Goal: Task Accomplishment & Management: Manage account settings

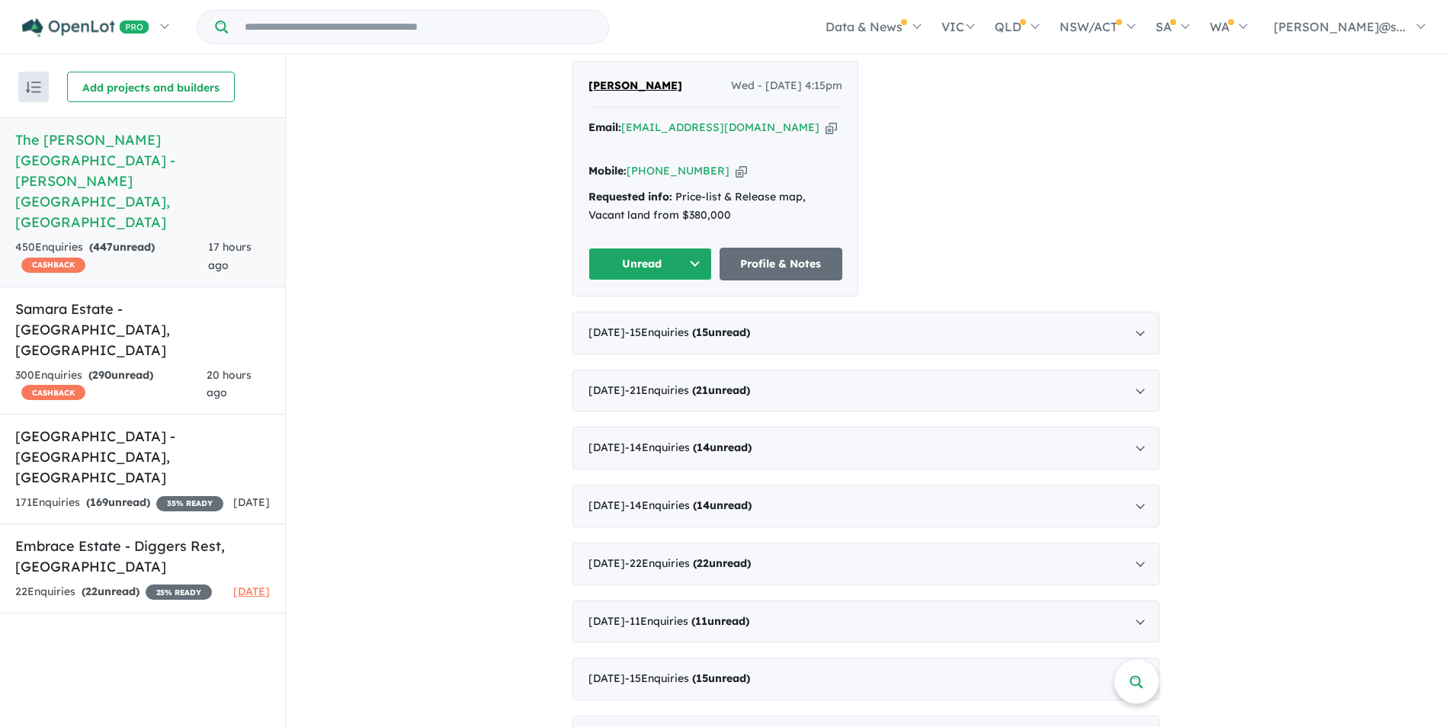
scroll to position [991, 0]
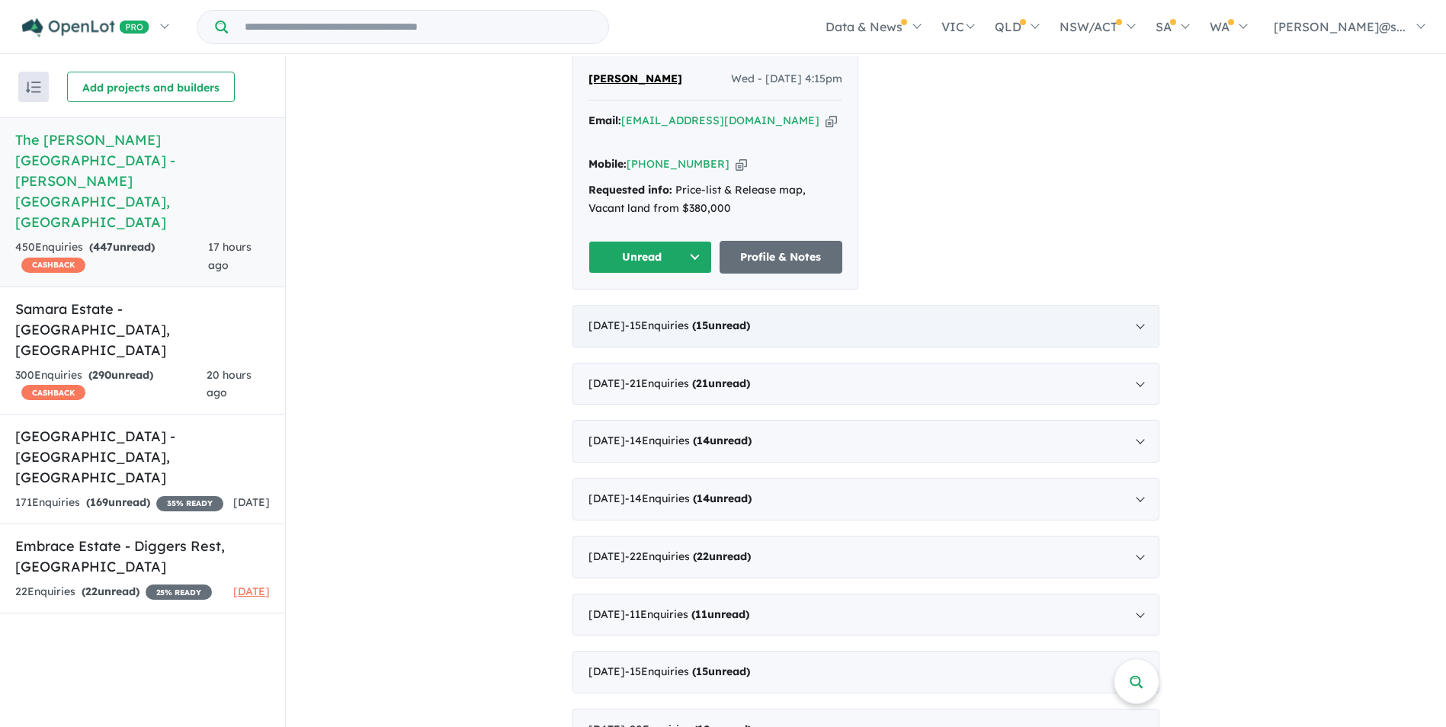
click at [760, 305] on div "September 2025 - 15 Enquir ies ( 15 unread)" at bounding box center [865, 326] width 587 height 43
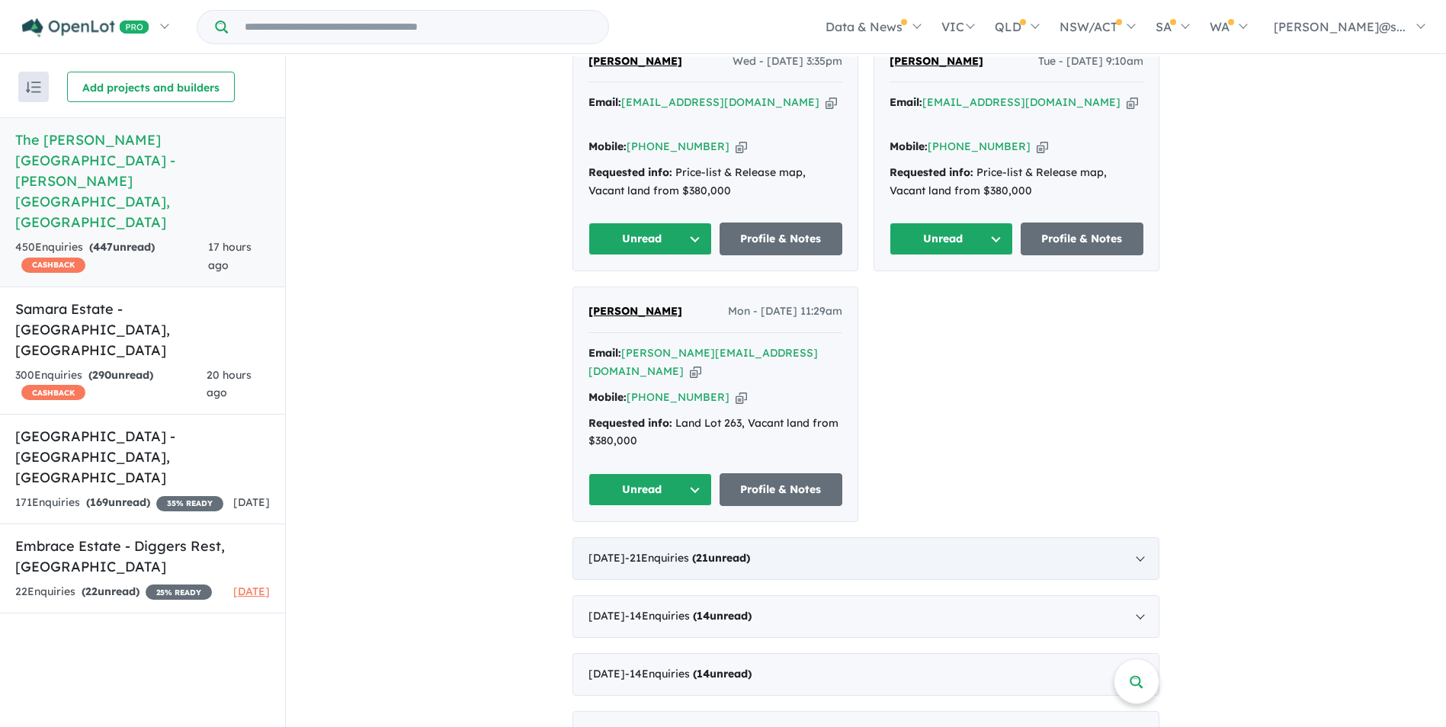
click at [726, 551] on strong "( 21 unread)" at bounding box center [721, 558] width 58 height 14
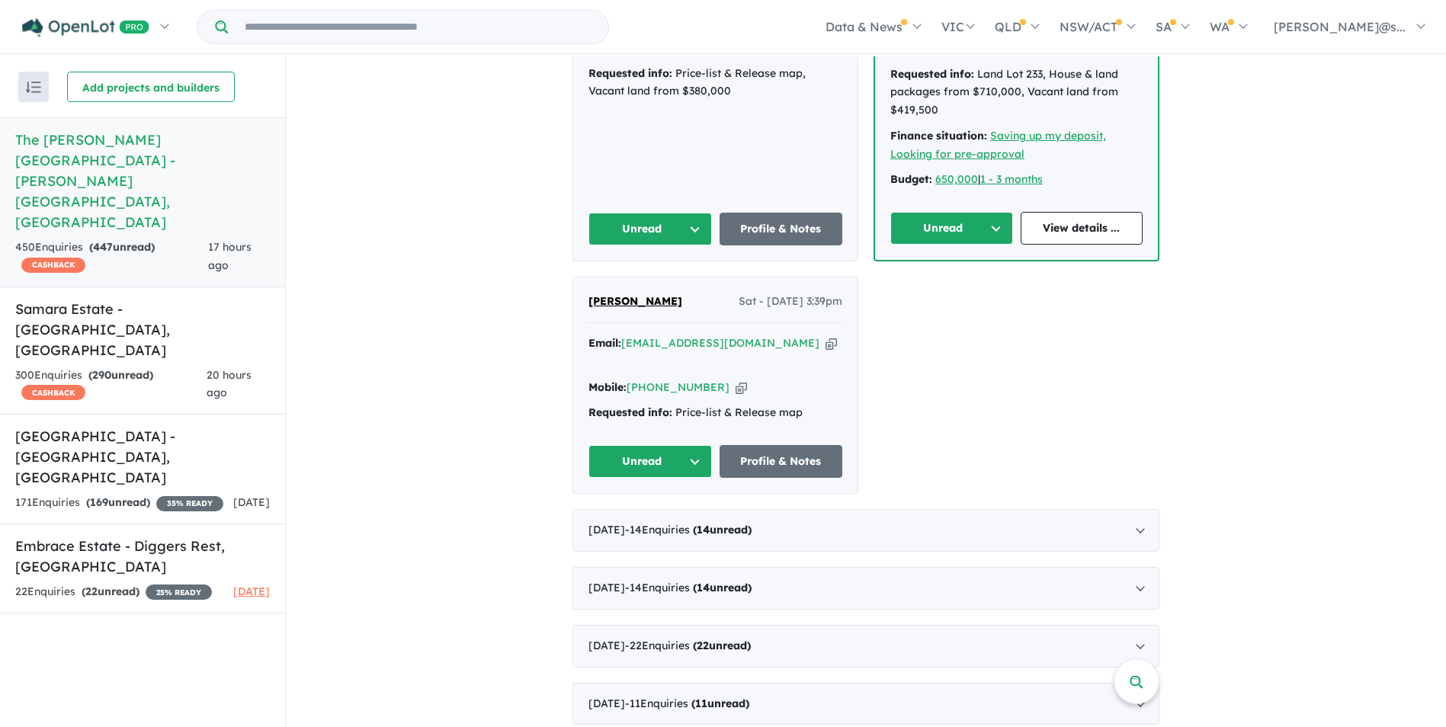
scroll to position [3655, 0]
click at [803, 508] on div "July 2025 - 14 Enquir ies ( 14 unread)" at bounding box center [865, 529] width 587 height 43
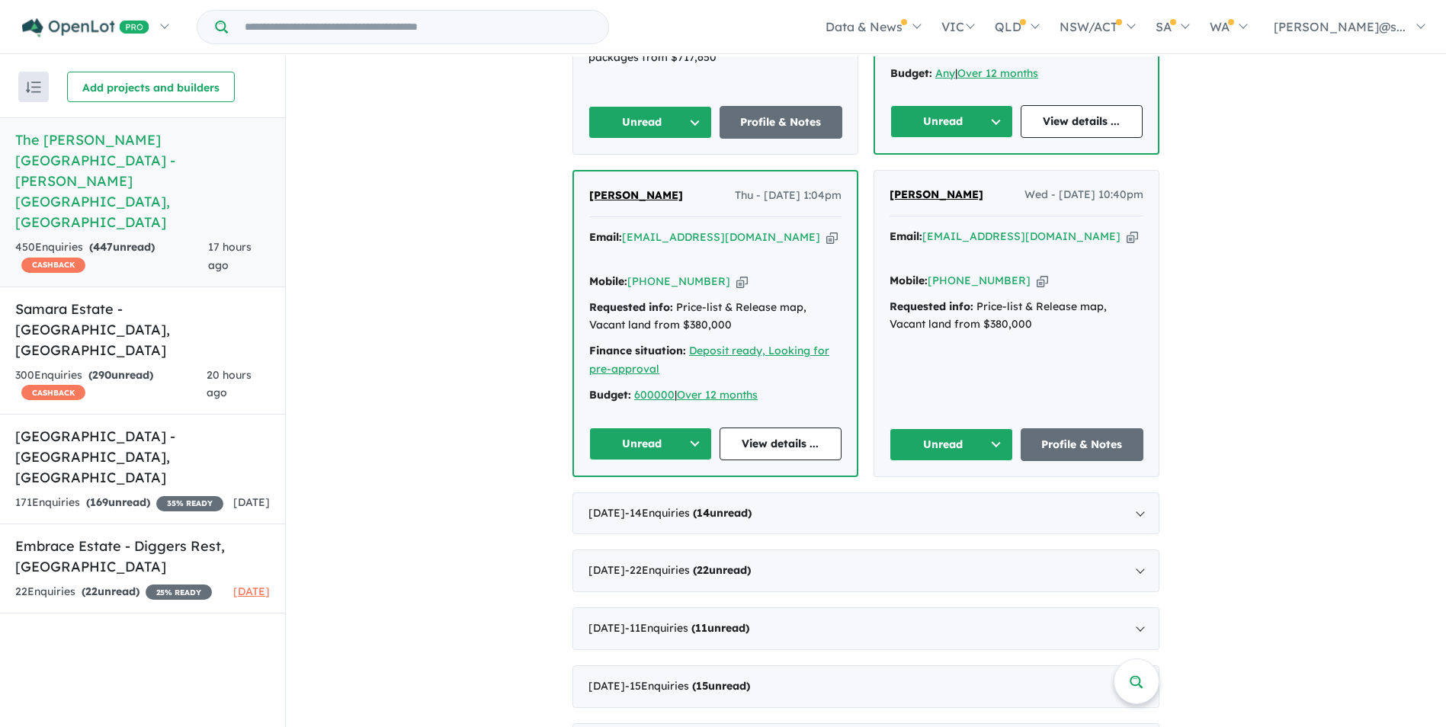
scroll to position [2538, 0]
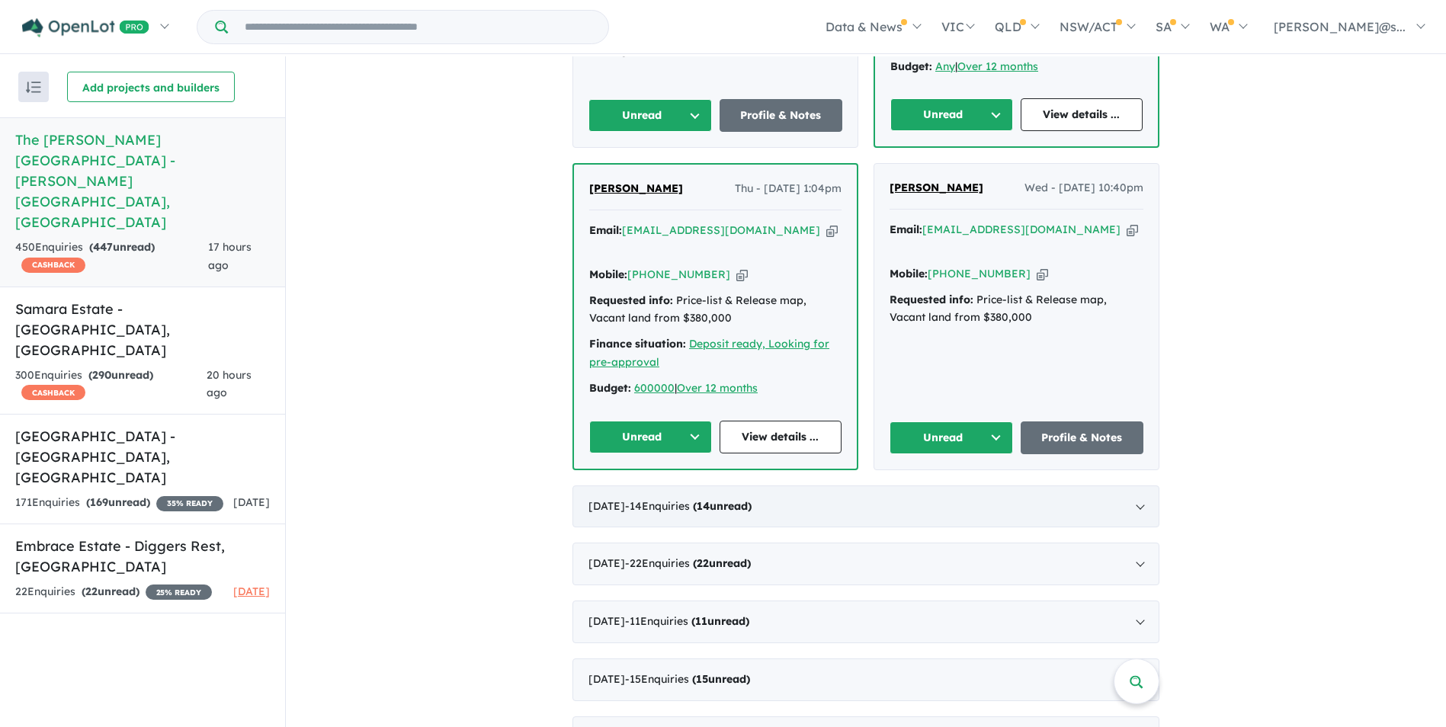
click at [634, 486] on div "June 2025 - 14 Enquir ies ( 14 unread)" at bounding box center [865, 507] width 587 height 43
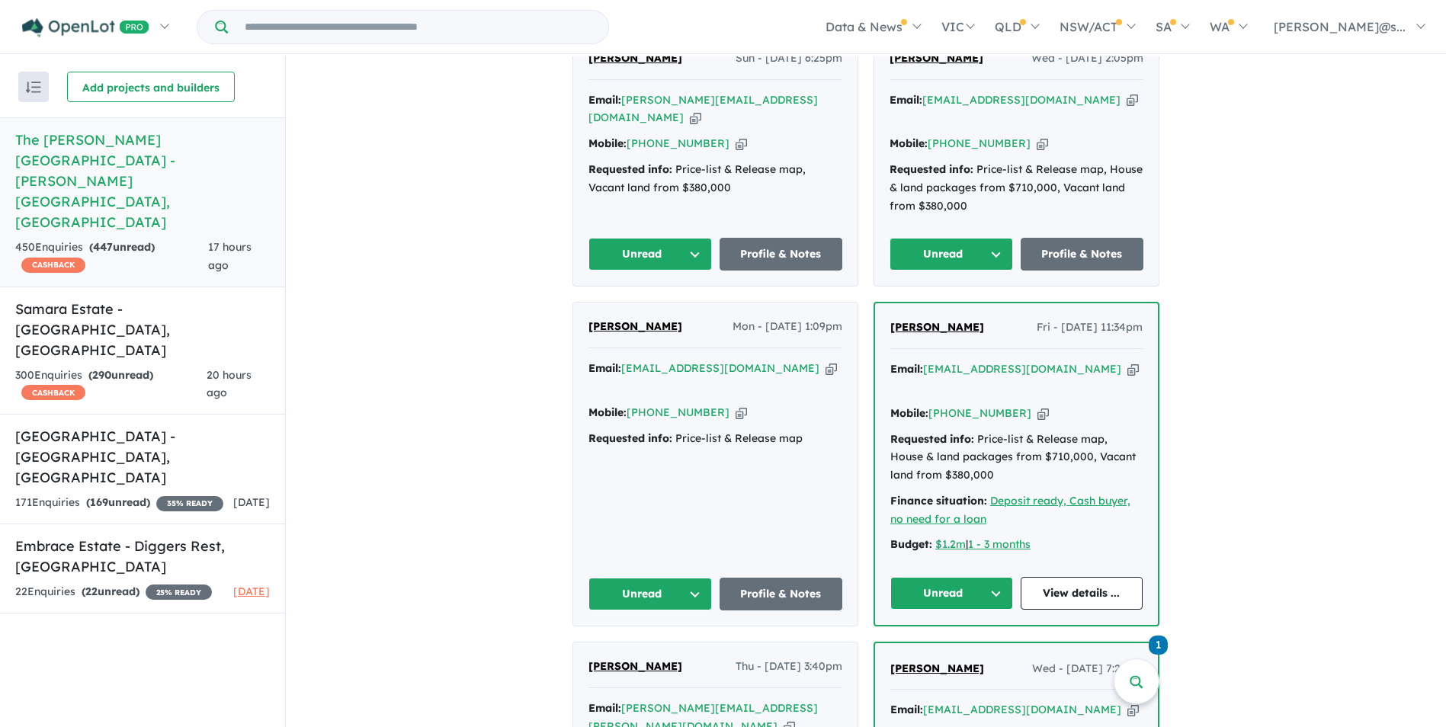
scroll to position [791, 0]
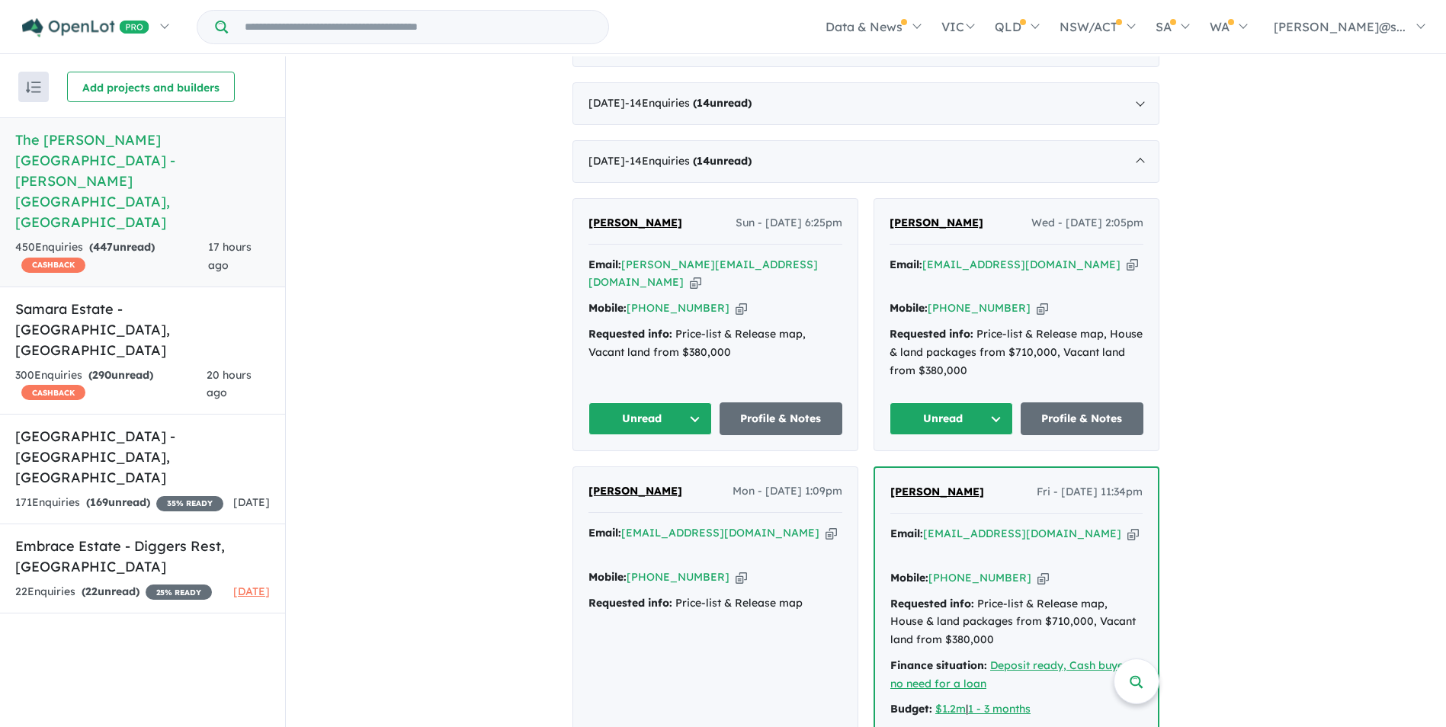
drag, startPoint x: 1276, startPoint y: 303, endPoint x: 1284, endPoint y: 291, distance: 13.7
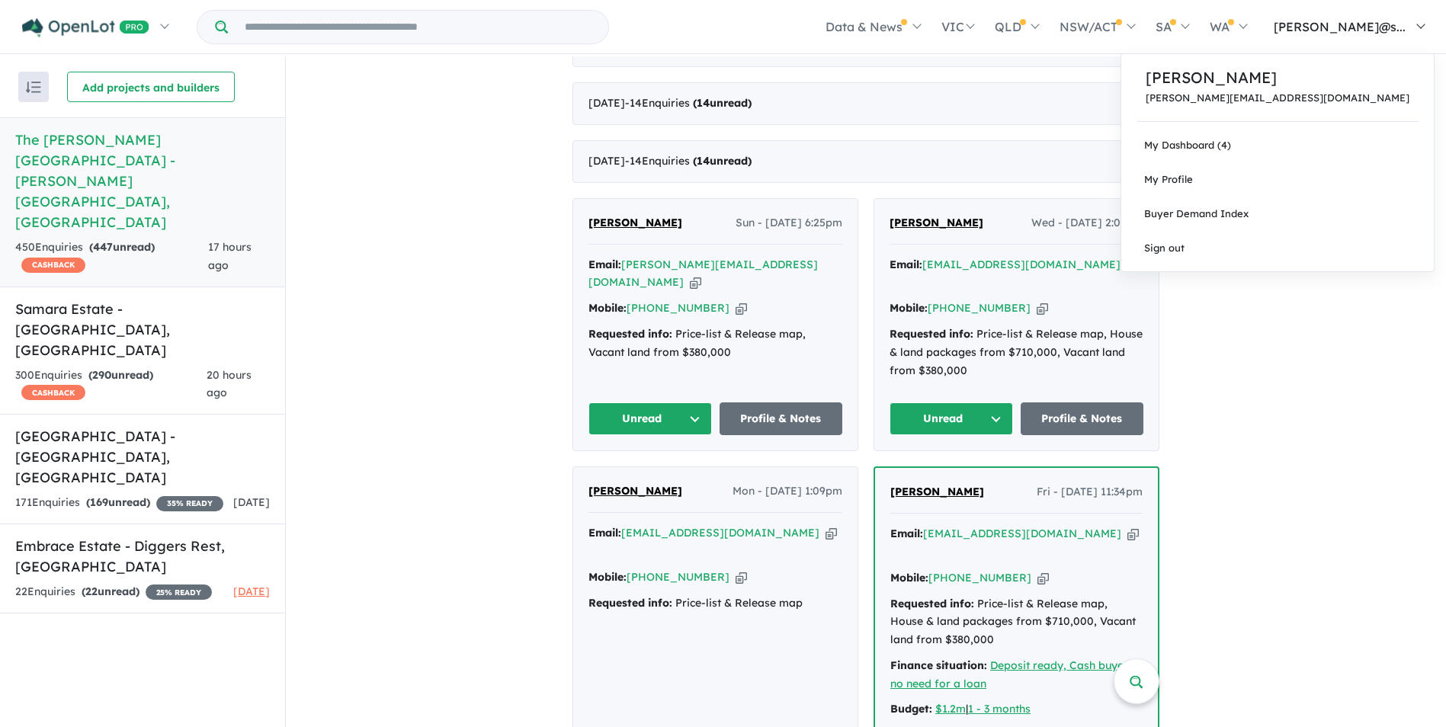
click at [1367, 21] on span "[PERSON_NAME]@s..." at bounding box center [1340, 26] width 132 height 15
click at [1309, 146] on link "My Dashboard (4)" at bounding box center [1277, 145] width 312 height 34
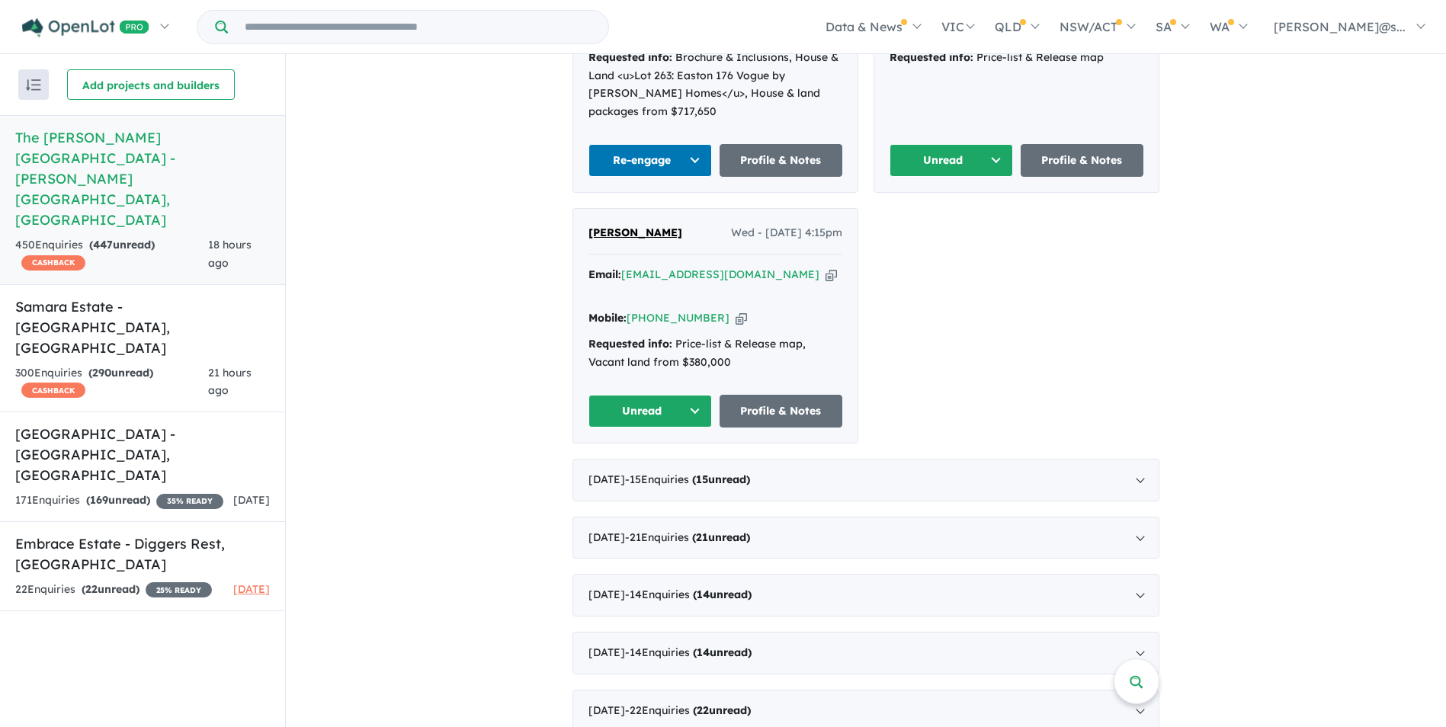
scroll to position [453, 0]
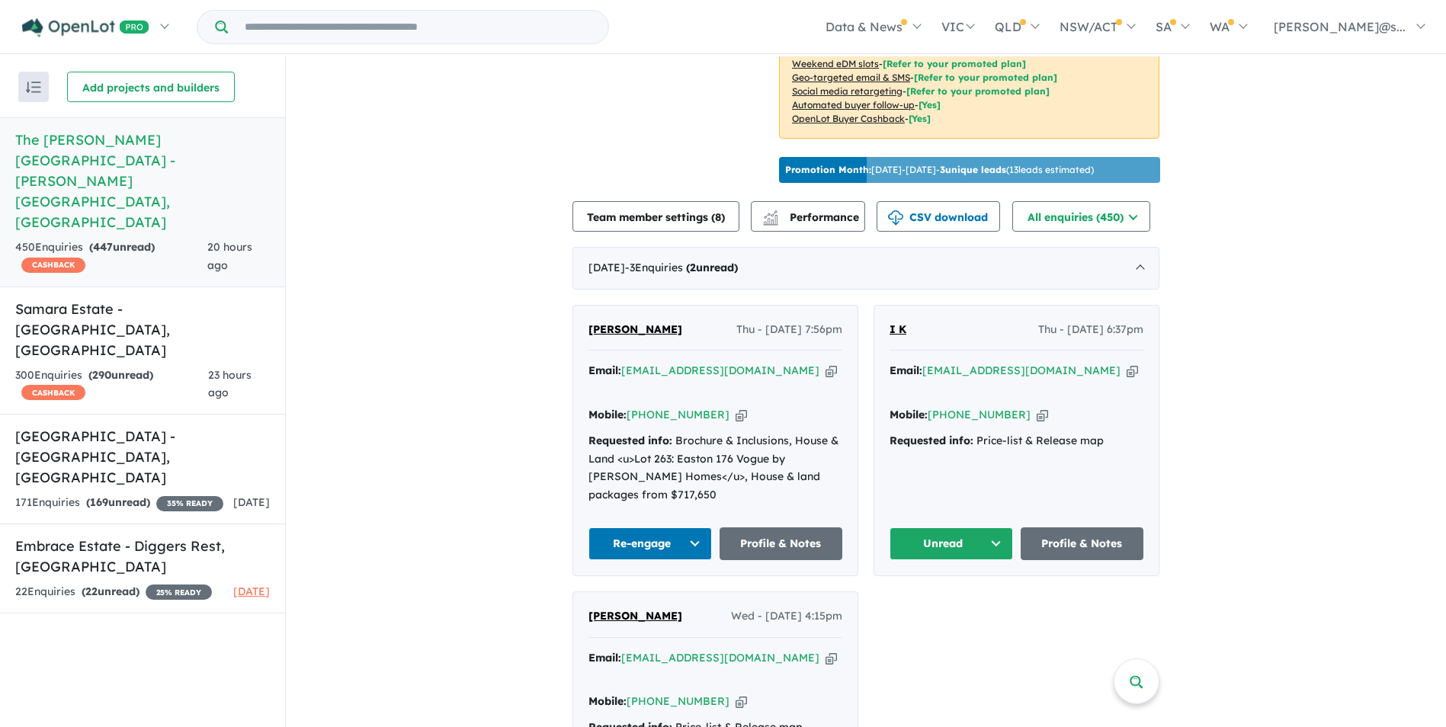
scroll to position [686, 0]
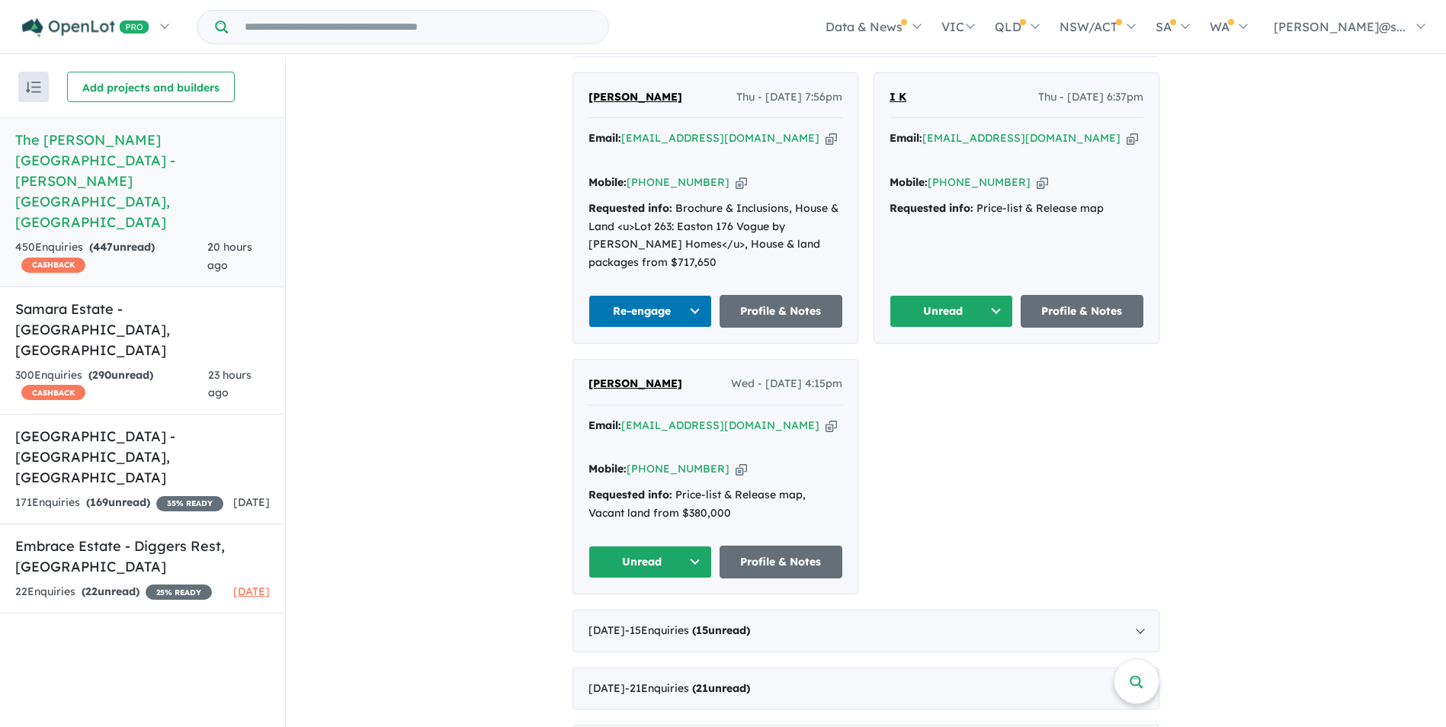
click at [624, 90] on span "[PERSON_NAME]" at bounding box center [635, 97] width 94 height 14
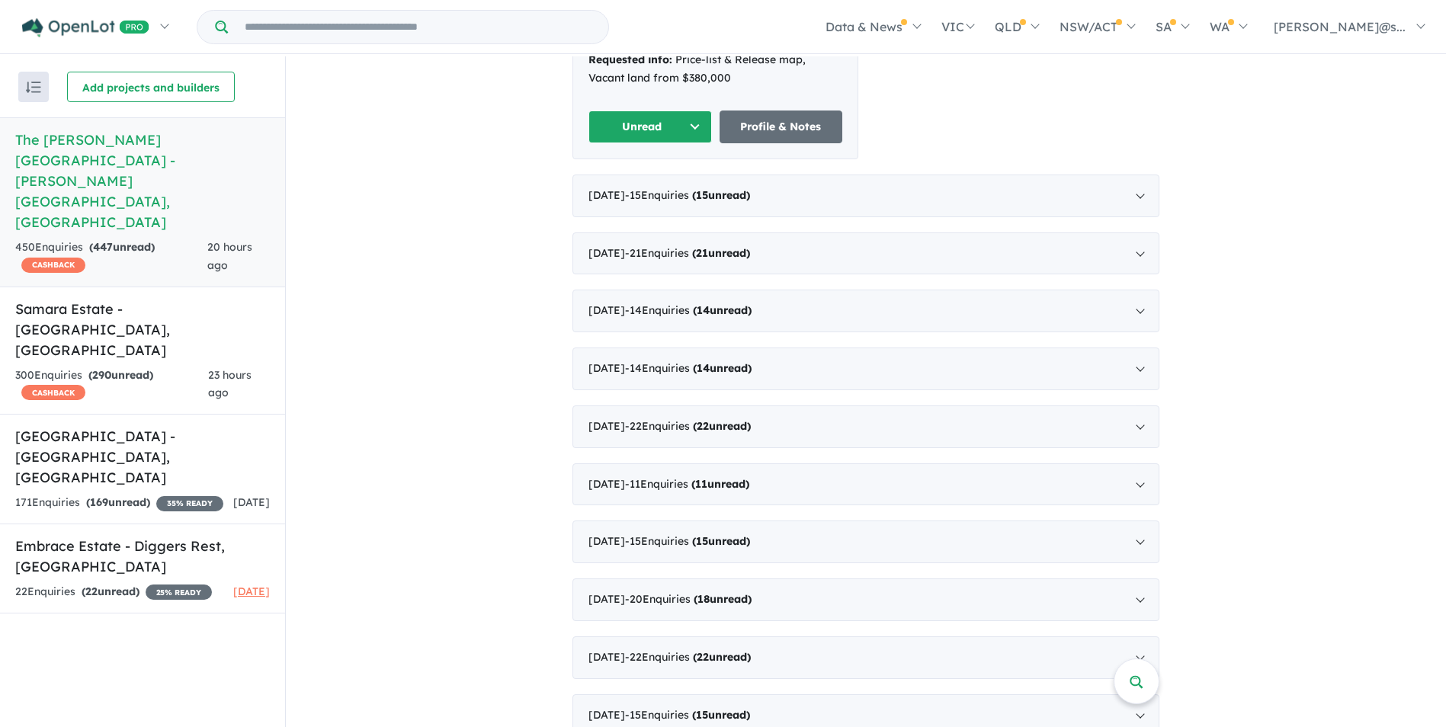
scroll to position [1219, 0]
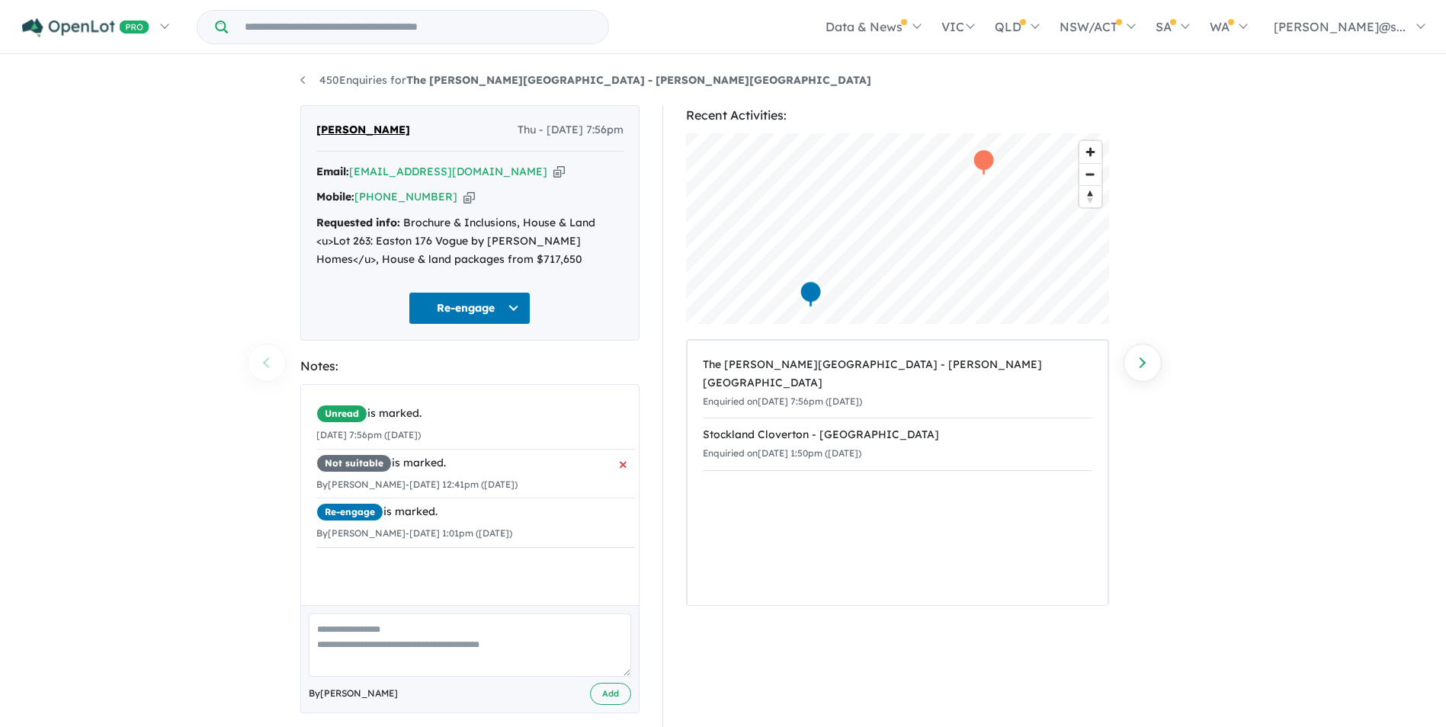
scroll to position [17, 0]
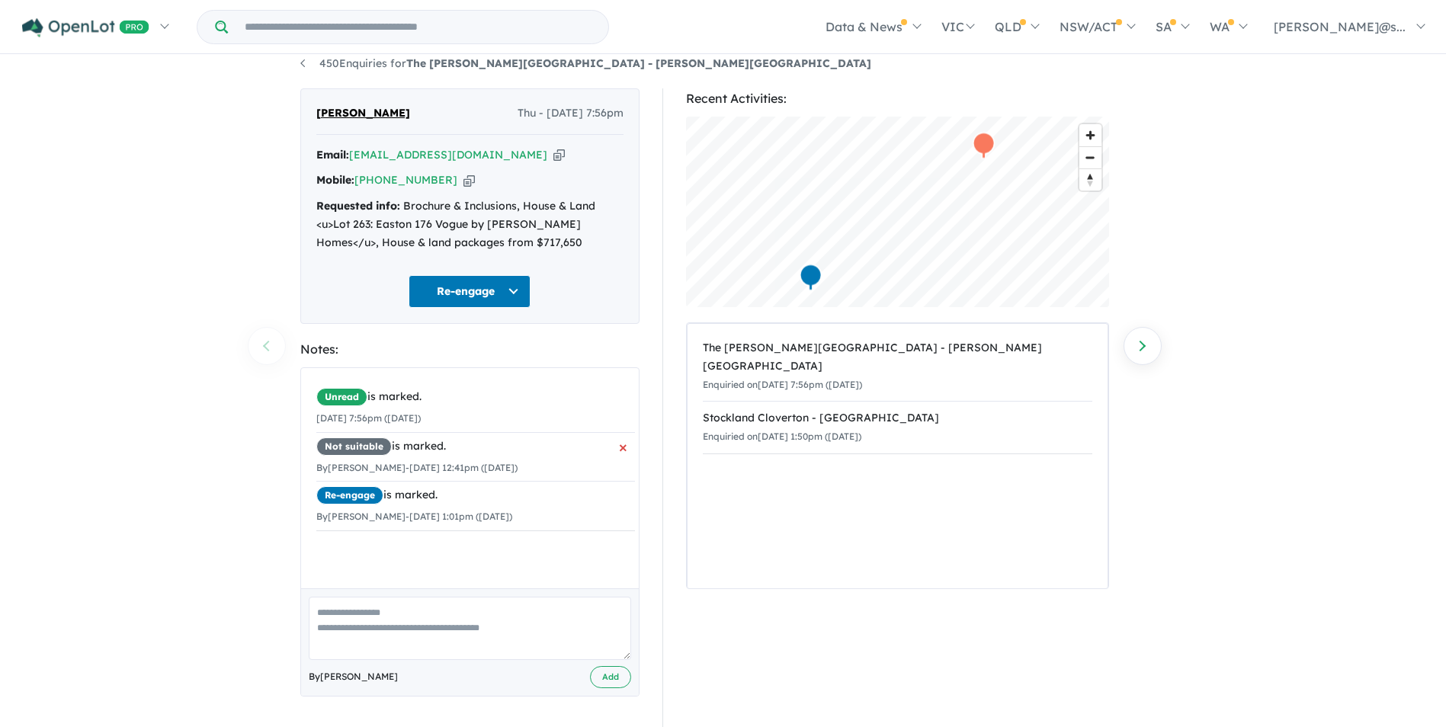
click at [619, 448] on span "×" at bounding box center [623, 447] width 8 height 28
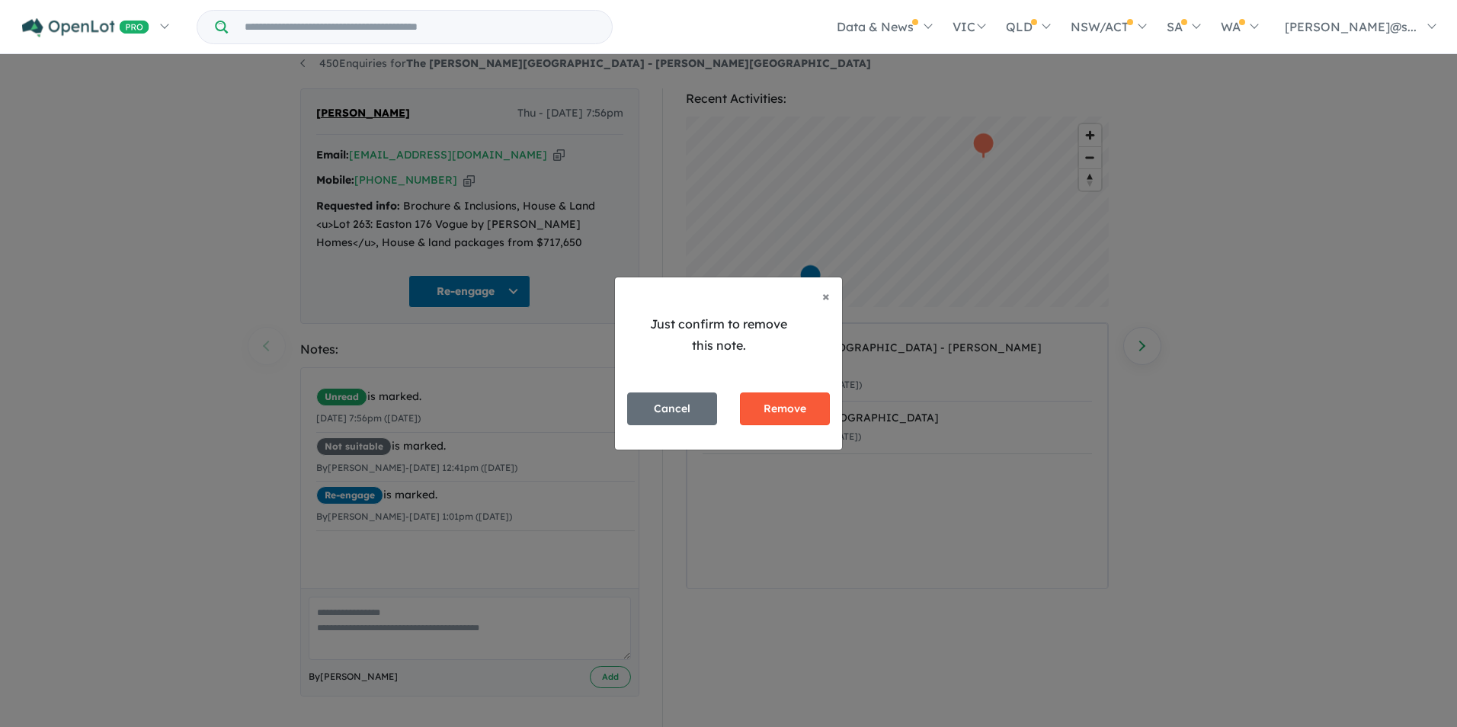
click at [786, 424] on button "Remove" at bounding box center [785, 409] width 90 height 33
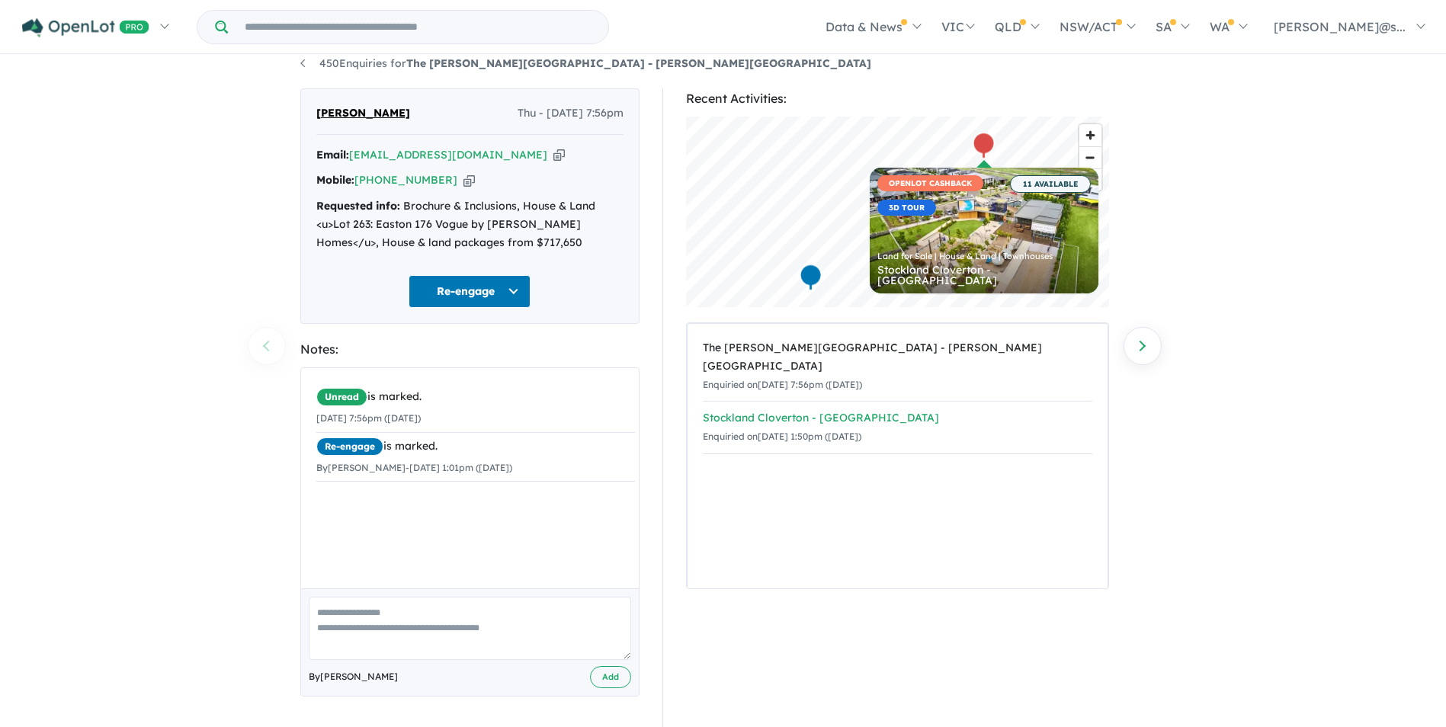
click at [770, 431] on small "Enquiried on [DATE] 1:50pm ([DATE])" at bounding box center [782, 436] width 159 height 11
click at [439, 607] on textarea at bounding box center [470, 628] width 322 height 63
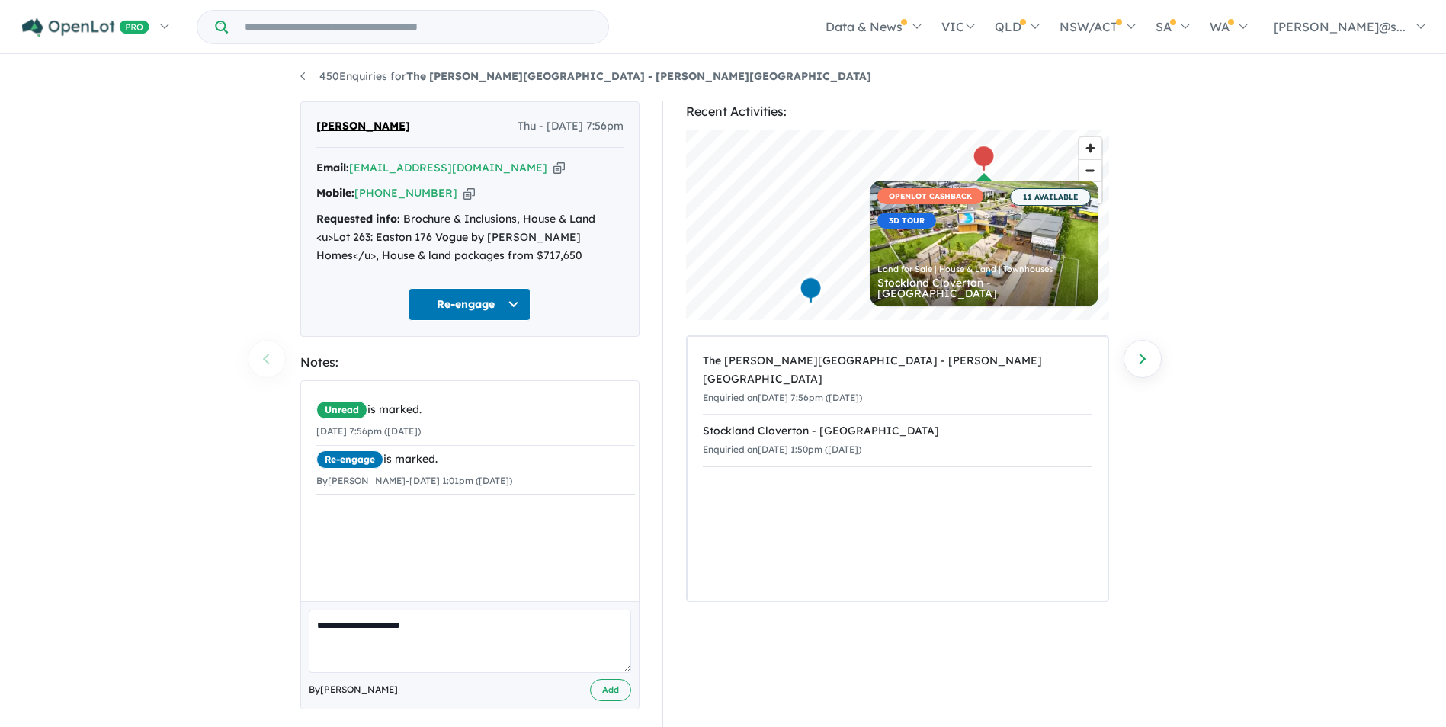
scroll to position [0, 0]
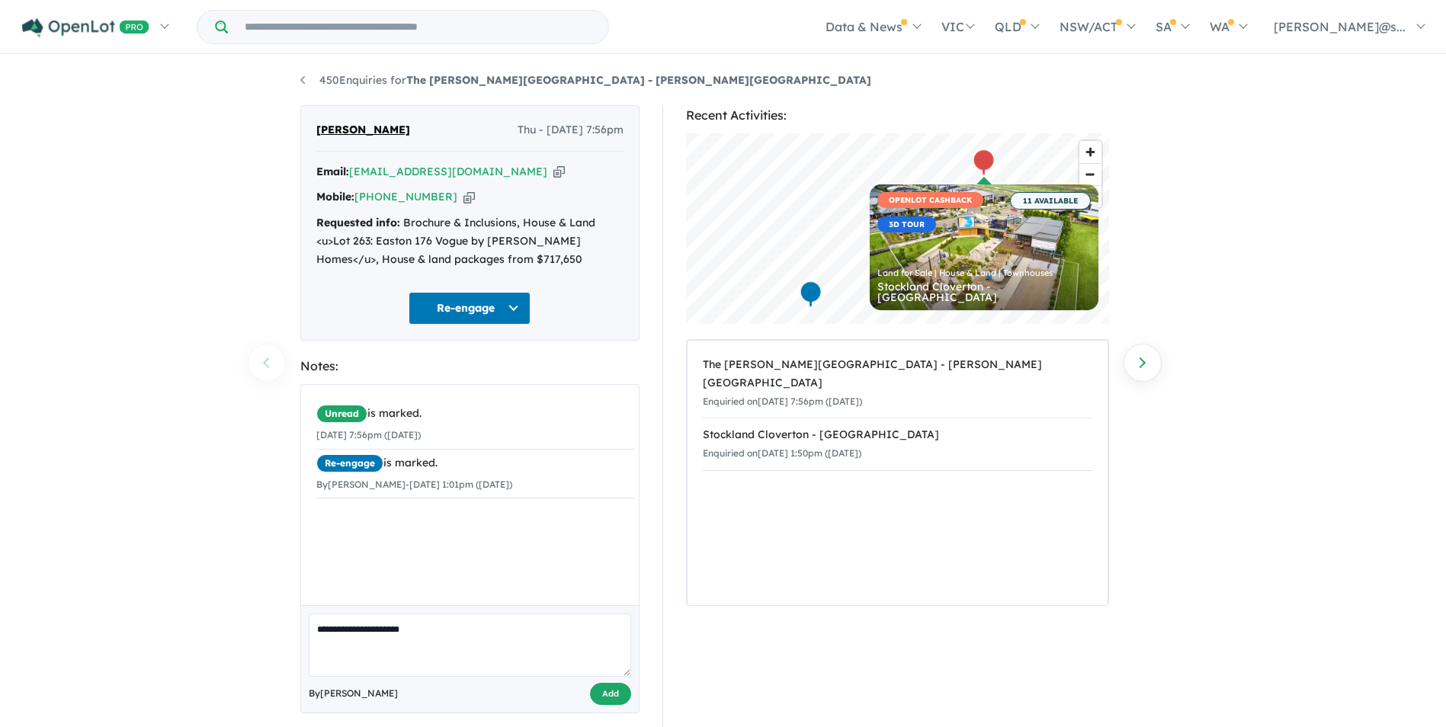
type textarea "**********"
click at [598, 687] on button "Add" at bounding box center [610, 694] width 41 height 22
